Goal: Book appointment/travel/reservation

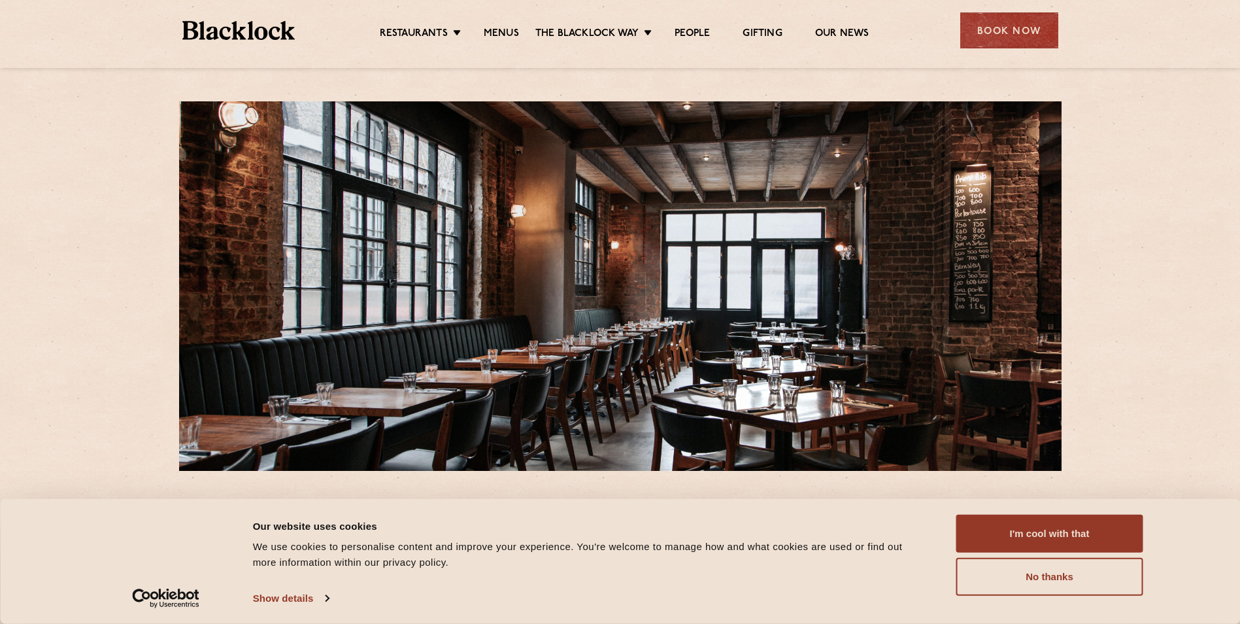
click at [1011, 21] on div "Book Now" at bounding box center [1009, 30] width 98 height 36
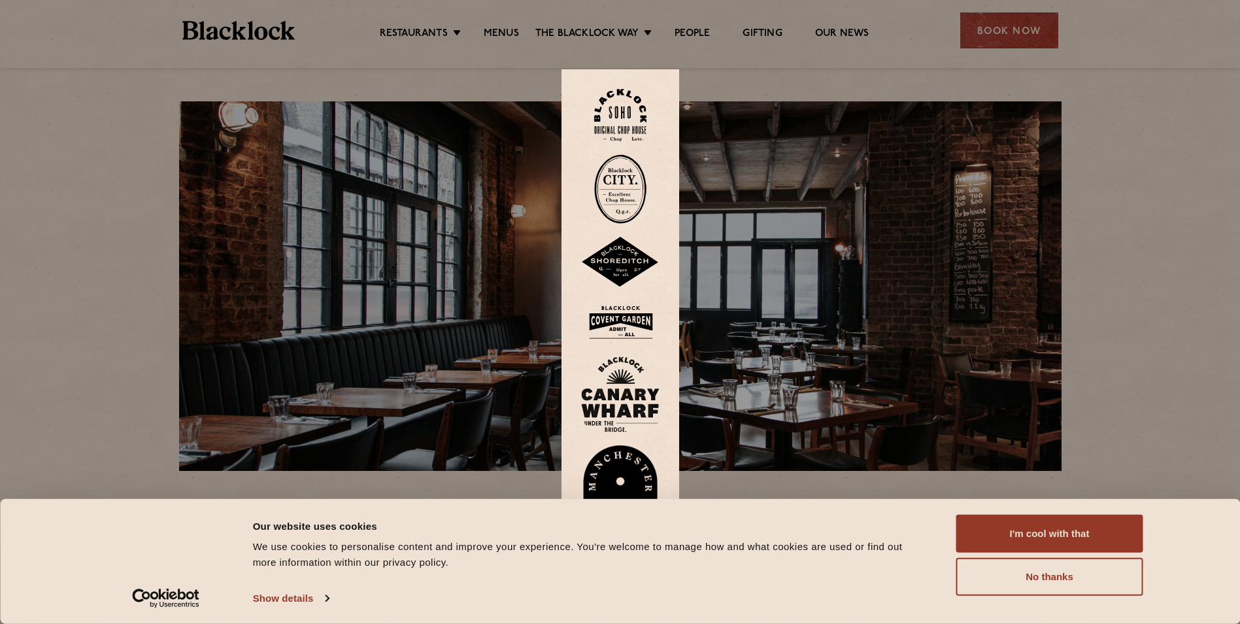
click at [639, 262] on img at bounding box center [620, 262] width 78 height 51
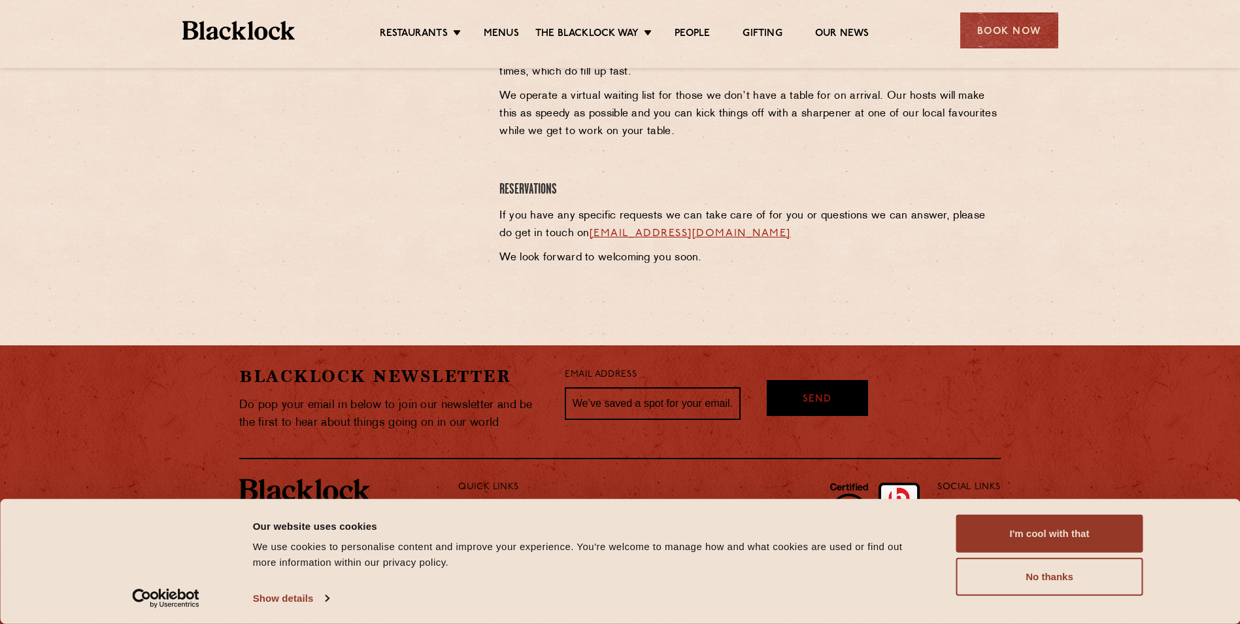
scroll to position [609, 0]
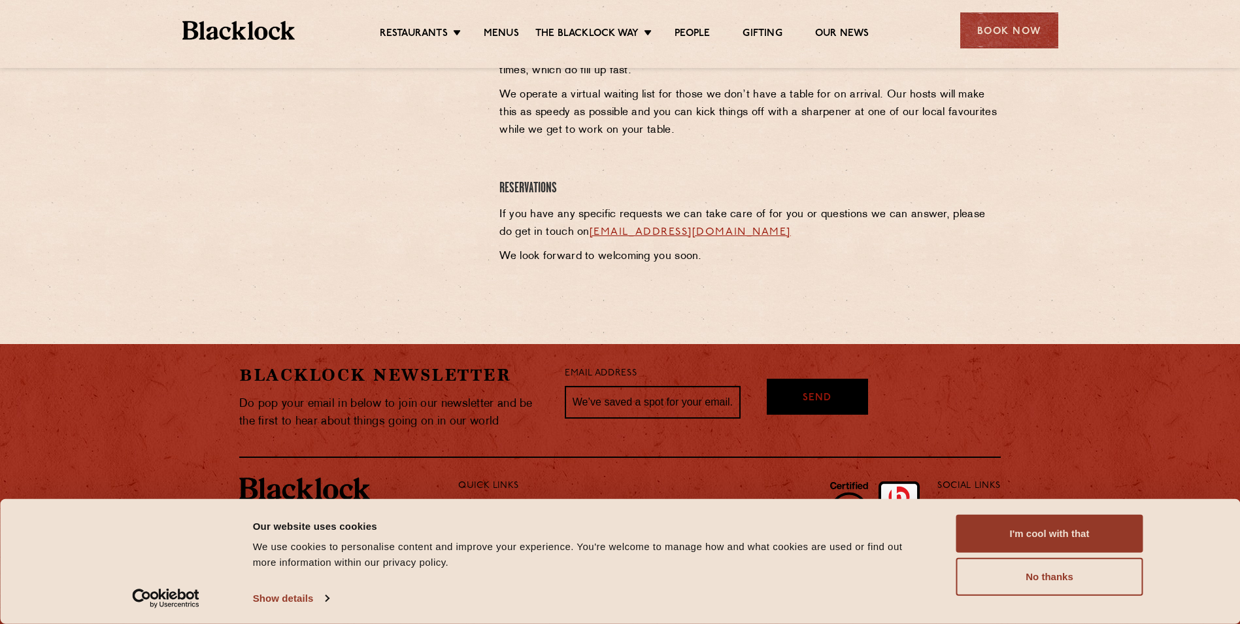
click at [1042, 531] on button "I'm cool with that" at bounding box center [1049, 533] width 187 height 38
